Goal: Book appointment/travel/reservation

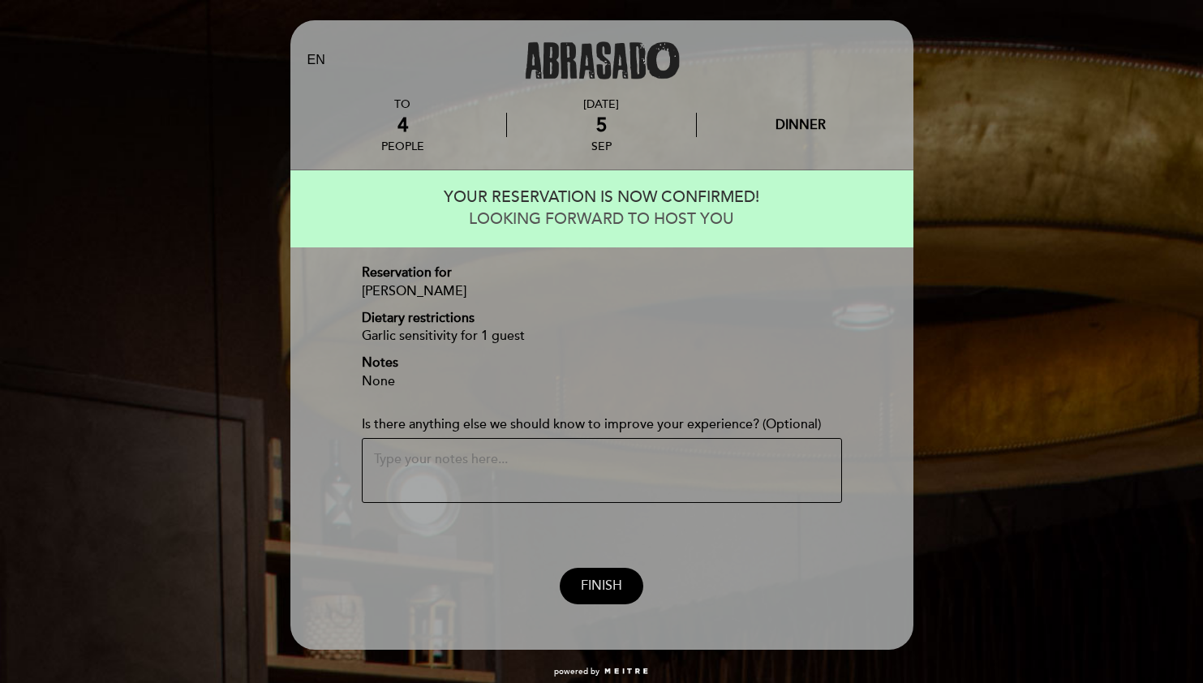
click at [608, 586] on span "FINISH" at bounding box center [601, 585] width 41 height 16
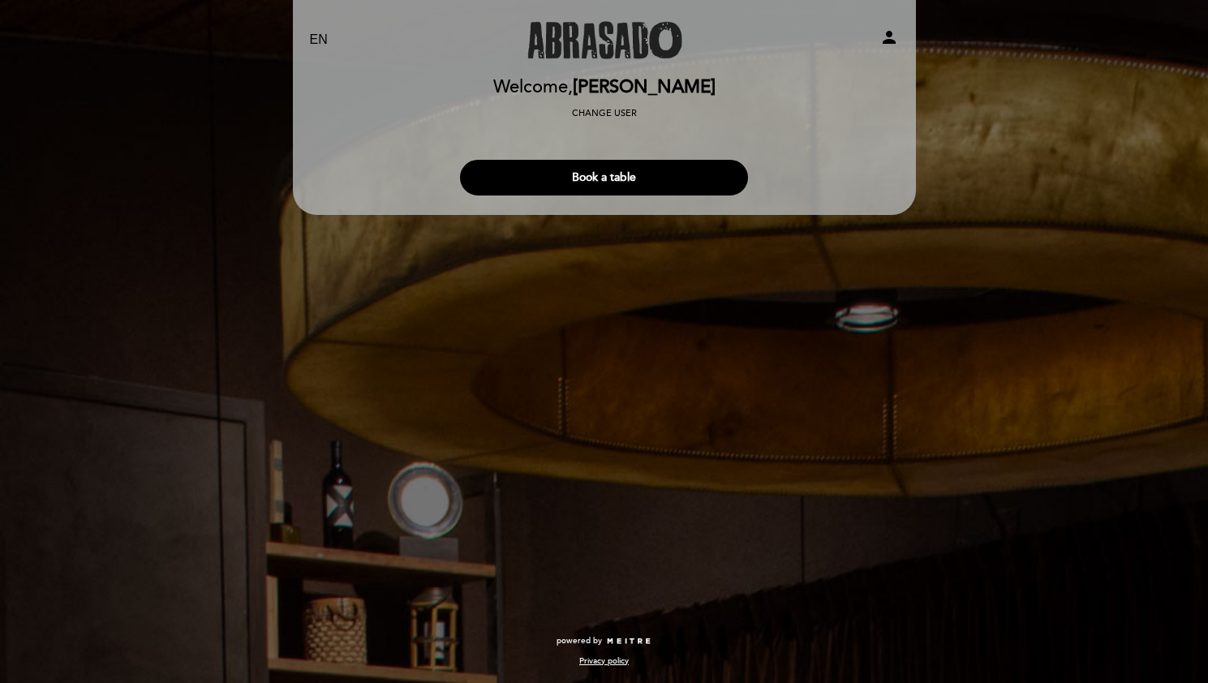
click at [1047, 204] on div "EN ES PT Abrasado person Welcome Welcome, [PERSON_NAME] Change user Book a tabl…" at bounding box center [604, 341] width 1208 height 683
click at [1049, 204] on div "EN ES PT Abrasado person Welcome Welcome, [PERSON_NAME] Change user Book a tabl…" at bounding box center [604, 341] width 1208 height 683
click at [1029, 203] on div "EN ES PT Abrasado person Welcome Welcome, [PERSON_NAME] Change user Book a tabl…" at bounding box center [604, 341] width 1208 height 683
click at [320, 39] on select "EN ES PT" at bounding box center [319, 40] width 19 height 19
click at [310, 31] on select "EN ES PT" at bounding box center [319, 40] width 19 height 19
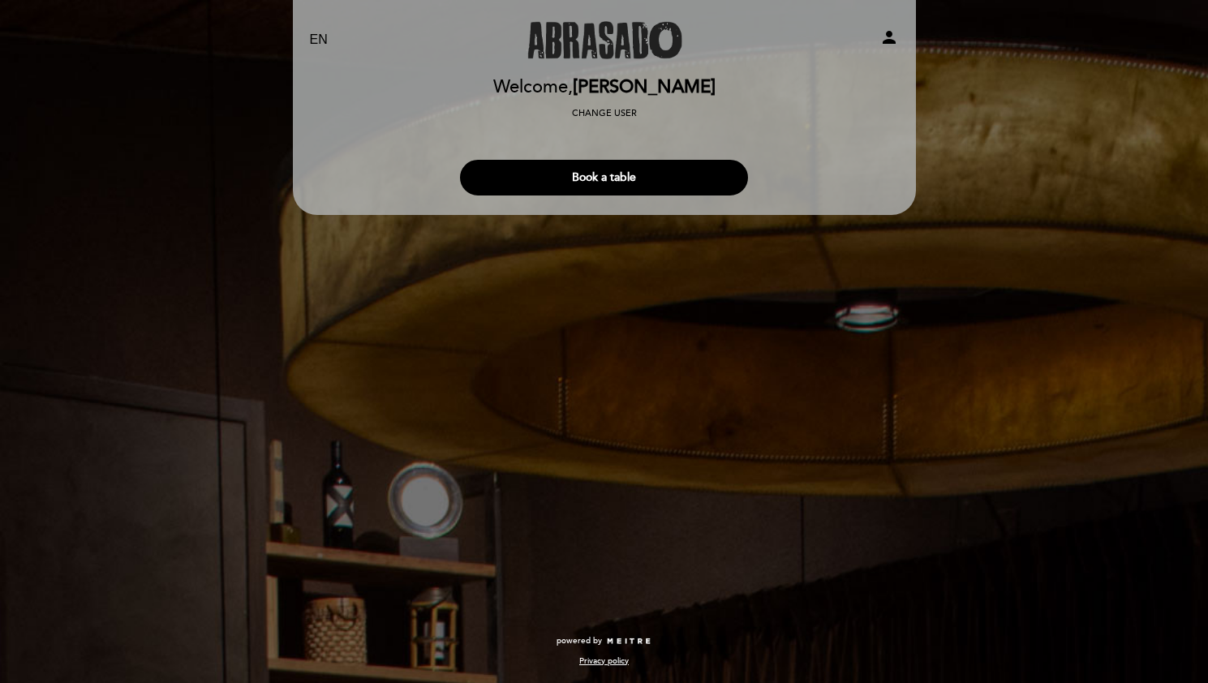
click at [928, 268] on div "EN ES PT Abrasado person Welcome Welcome, [PERSON_NAME] Change user Book a tabl…" at bounding box center [604, 341] width 1208 height 683
click at [889, 486] on div "EN ES PT Abrasado person Welcome Welcome, [PERSON_NAME] Change user Book a tabl…" at bounding box center [604, 341] width 1208 height 683
